Goal: Information Seeking & Learning: Learn about a topic

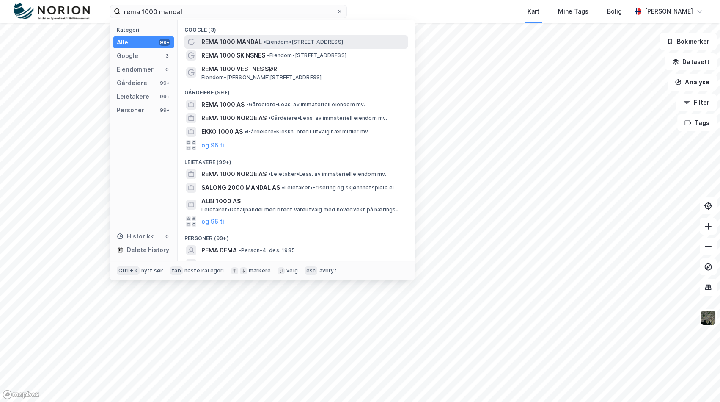
type input "rema 1000 mandal"
click at [279, 39] on span "• Eiendom • [STREET_ADDRESS]" at bounding box center [304, 42] width 80 height 7
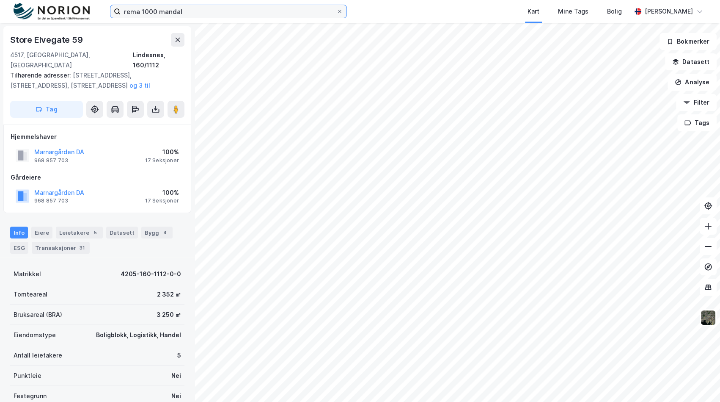
click at [211, 13] on input "rema 1000 mandal" at bounding box center [229, 11] width 216 height 13
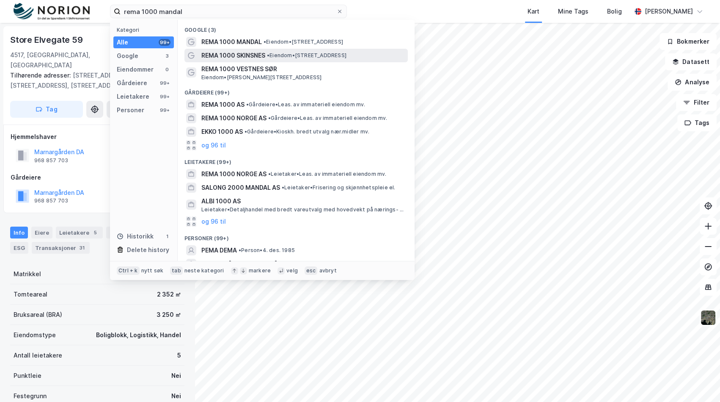
click at [265, 60] on span "REMA 1000 SKINSNES" at bounding box center [233, 55] width 64 height 10
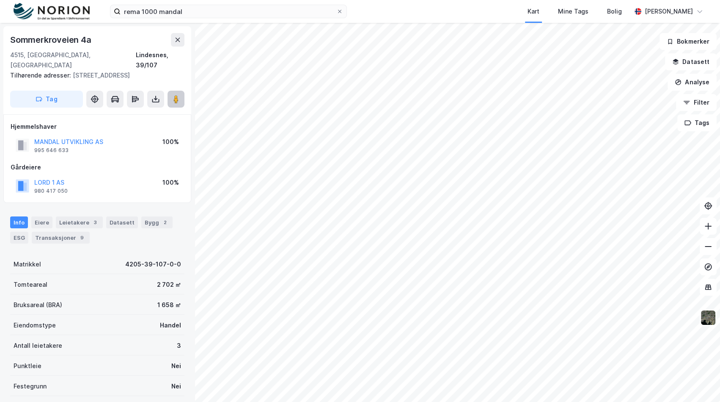
click at [179, 94] on button at bounding box center [176, 99] width 17 height 17
